Goal: Submit feedback/report problem: Submit feedback/report problem

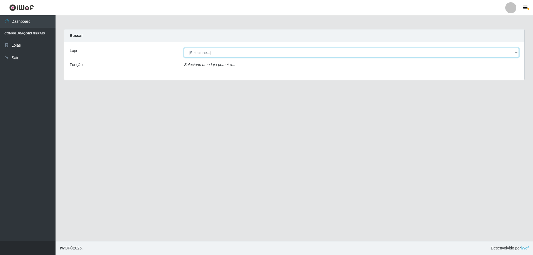
click at [267, 49] on select "[Selecione...] SuperShow Bis - Avenida 6 SuperShow [GEOGRAPHIC_DATA]" at bounding box center [351, 53] width 335 height 10
select select "60"
click at [184, 48] on select "[Selecione...] SuperShow Bis - Avenida 6 SuperShow [GEOGRAPHIC_DATA]" at bounding box center [351, 53] width 335 height 10
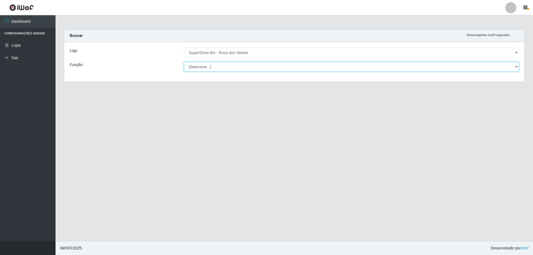
click at [246, 67] on select "[Selecione...] ASG ASG + ASG ++ Auxiliar de Cozinha Balconista de Açougue Balco…" at bounding box center [351, 67] width 335 height 10
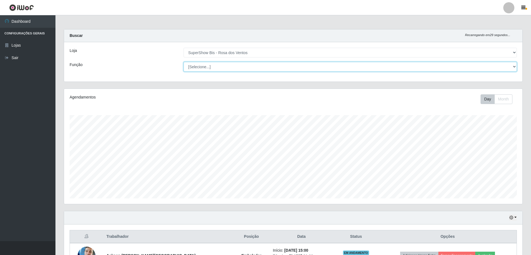
scroll to position [115, 459]
select select "1"
click at [184, 62] on select "[Selecione...] ASG ASG + ASG ++ Auxiliar de Cozinha Balconista de Açougue Balco…" at bounding box center [350, 67] width 333 height 10
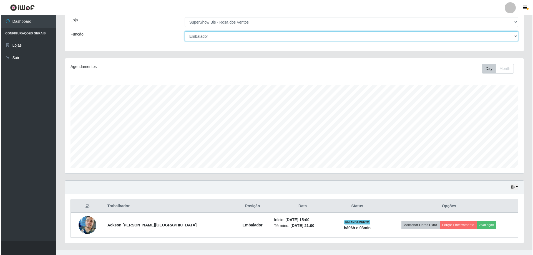
scroll to position [39, 0]
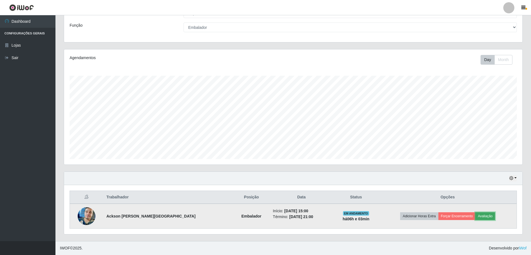
click at [477, 217] on button "Avaliação" at bounding box center [485, 216] width 20 height 8
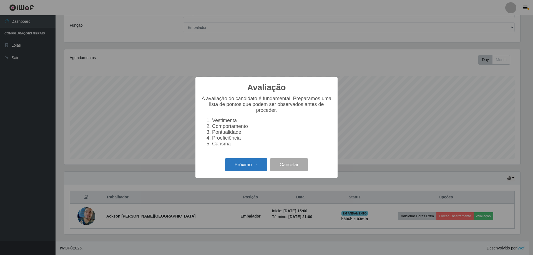
click at [254, 162] on button "Próximo →" at bounding box center [246, 164] width 42 height 13
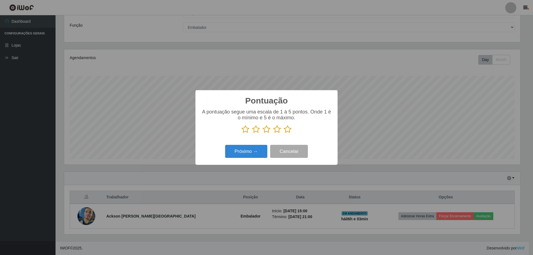
click at [287, 131] on icon at bounding box center [288, 129] width 8 height 8
click at [284, 133] on input "radio" at bounding box center [284, 133] width 0 height 0
click at [252, 144] on div "Próximo → Cancelar" at bounding box center [266, 151] width 131 height 16
click at [249, 151] on button "Próximo →" at bounding box center [246, 151] width 42 height 13
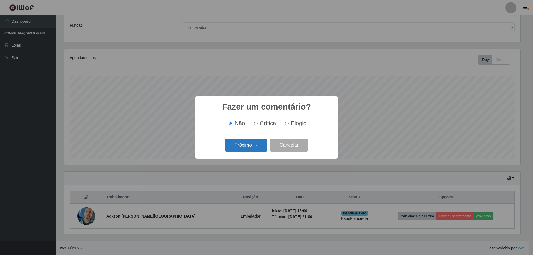
click at [251, 143] on button "Próximo →" at bounding box center [246, 145] width 42 height 13
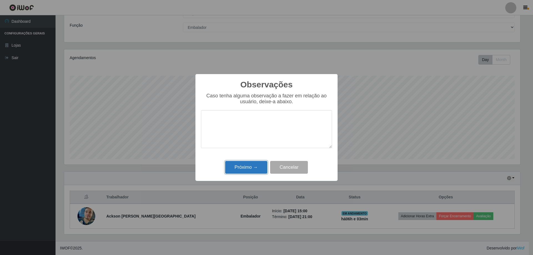
click at [246, 170] on button "Próximo →" at bounding box center [246, 167] width 42 height 13
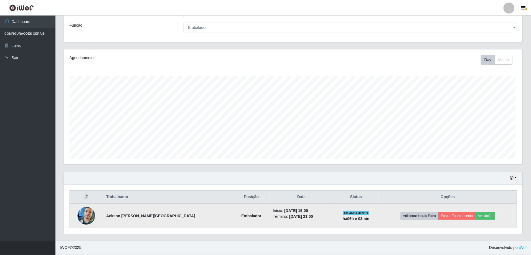
scroll to position [115, 459]
click at [446, 215] on button "Forçar Encerramento" at bounding box center [457, 216] width 37 height 8
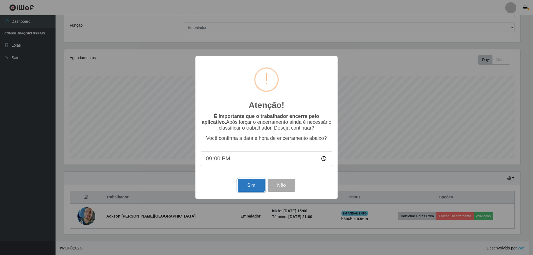
click at [254, 190] on button "Sim" at bounding box center [250, 185] width 27 height 13
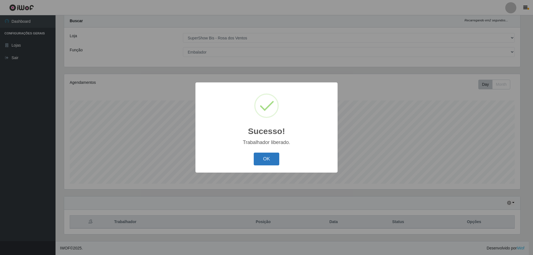
click at [263, 163] on button "OK" at bounding box center [267, 159] width 26 height 13
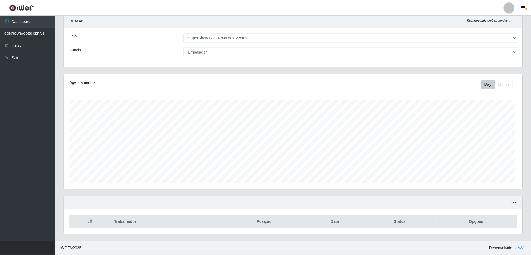
scroll to position [115, 459]
